Goal: Book appointment/travel/reservation

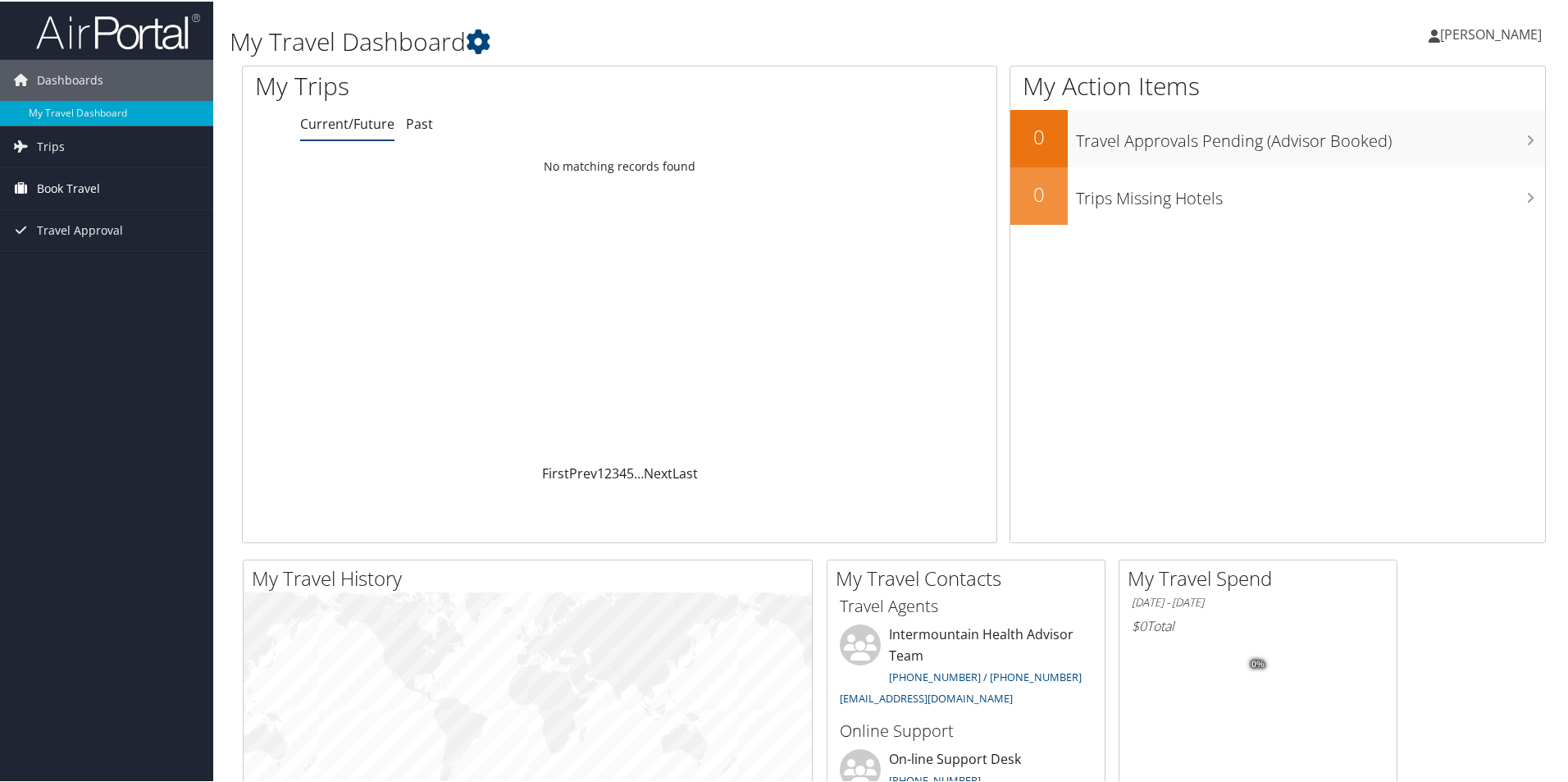
click at [81, 183] on span "Book Travel" at bounding box center [68, 186] width 63 height 41
click at [53, 261] on link "Book/Manage Online Trips" at bounding box center [107, 269] width 213 height 25
